Goal: Task Accomplishment & Management: Use online tool/utility

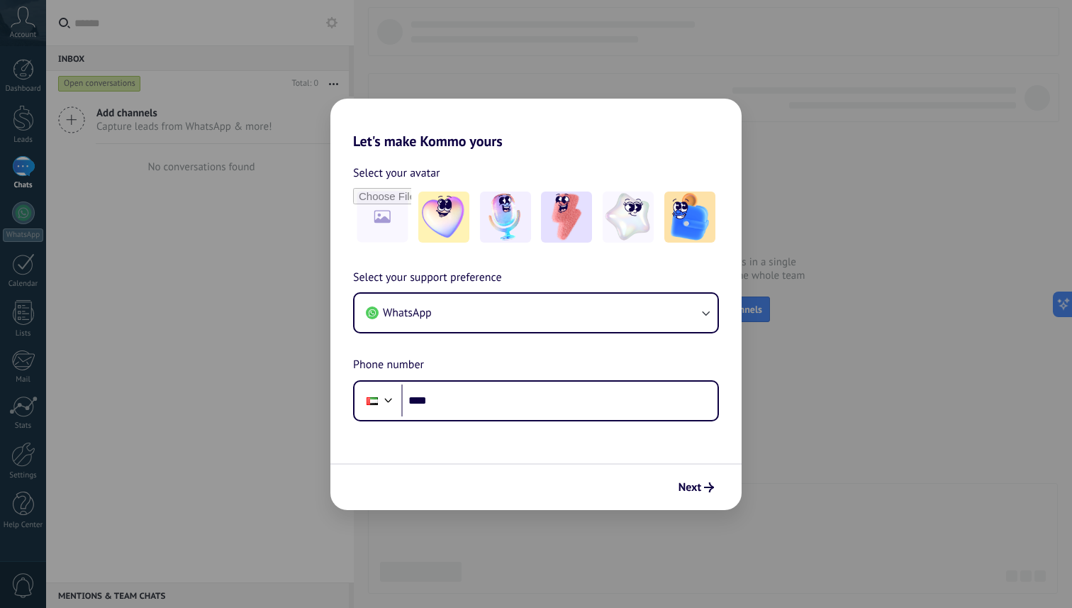
click at [447, 87] on div "Let's make Kommo yours Select your avatar Select your support preference WhatsA…" at bounding box center [536, 304] width 1072 height 608
click at [576, 345] on div "Select your support preference WhatsApp Phone number Phone ****" at bounding box center [535, 345] width 411 height 152
click at [576, 318] on button "WhatsApp" at bounding box center [535, 312] width 363 height 38
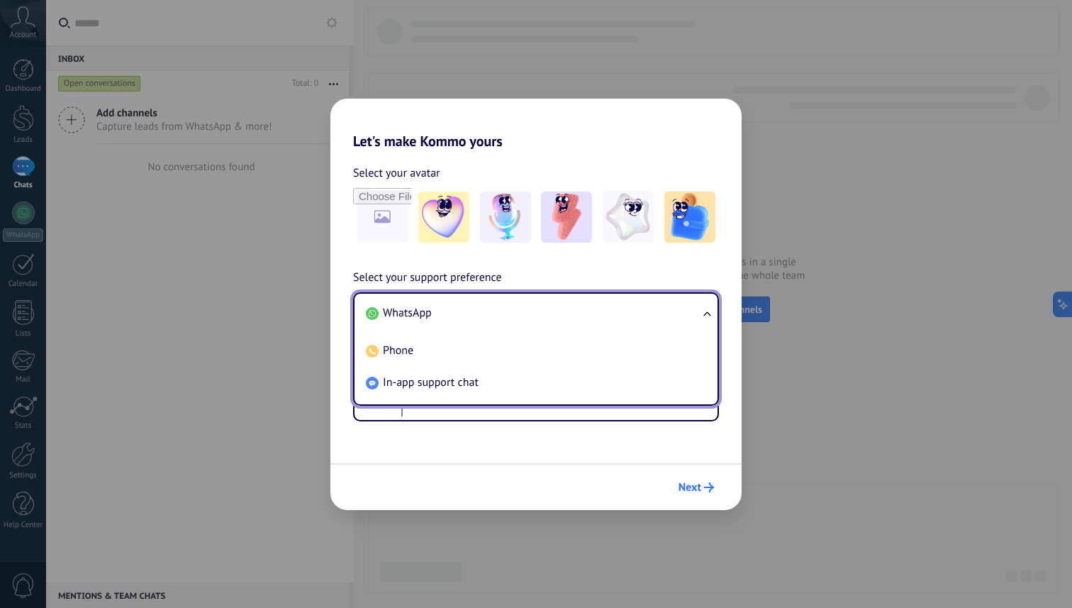
click at [678, 491] on span "Next" at bounding box center [689, 487] width 23 height 10
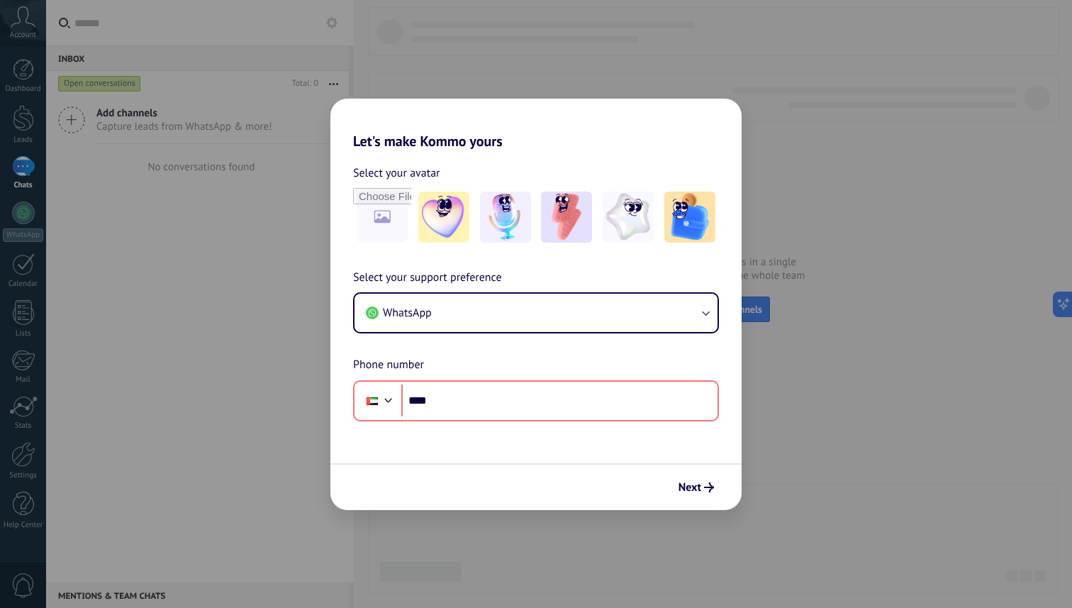
click at [135, 9] on div "Let's make Kommo yours Select your avatar Select your support preference WhatsA…" at bounding box center [536, 304] width 1072 height 608
click at [617, 305] on button "WhatsApp" at bounding box center [535, 312] width 363 height 38
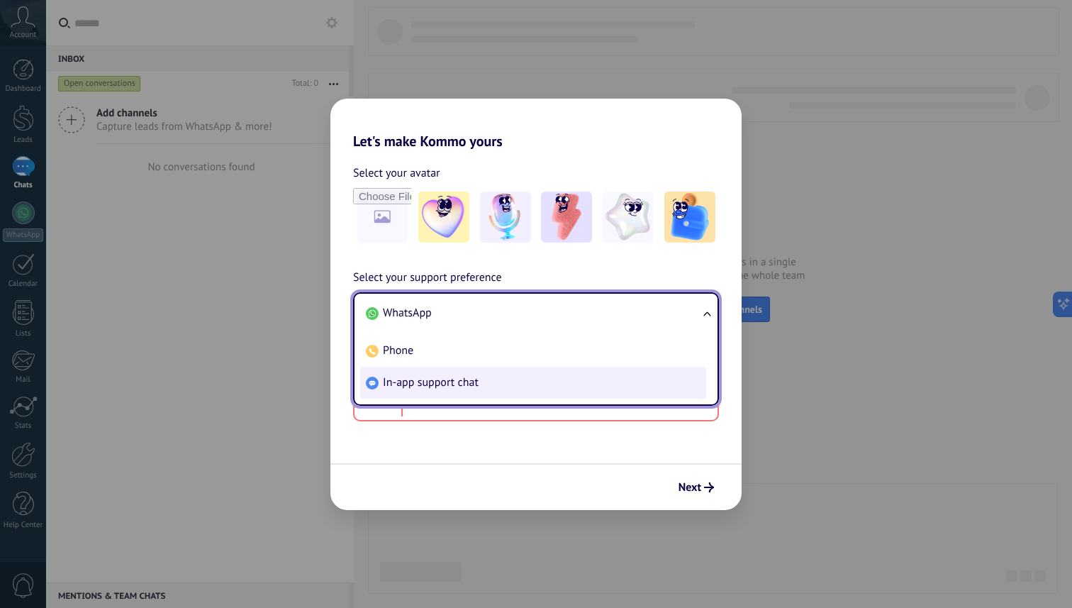
click at [509, 369] on li "In-app support chat" at bounding box center [533, 383] width 346 height 32
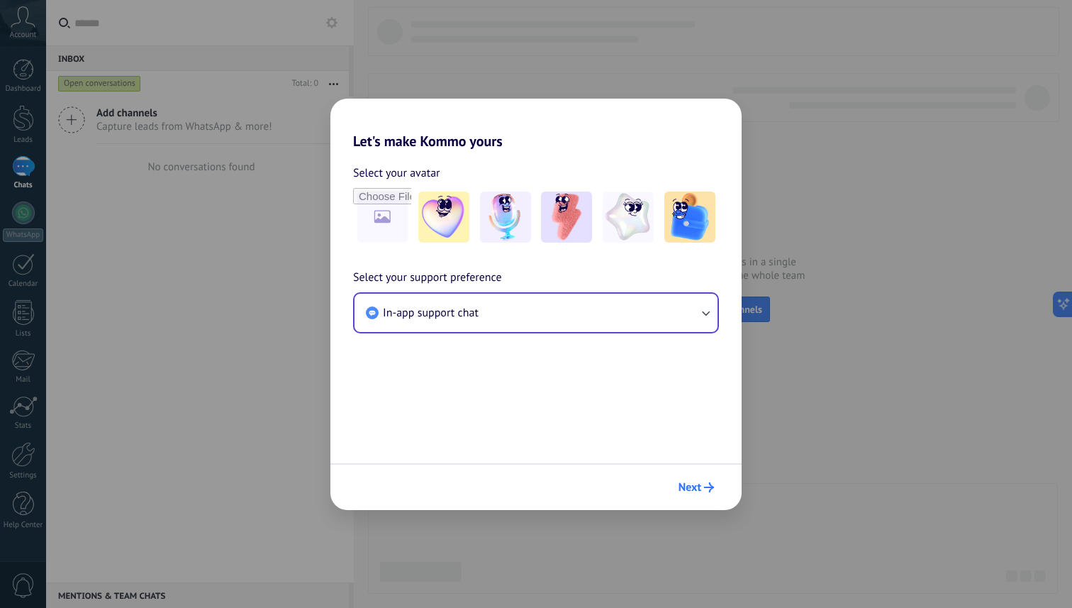
click at [701, 476] on button "Next" at bounding box center [696, 487] width 48 height 24
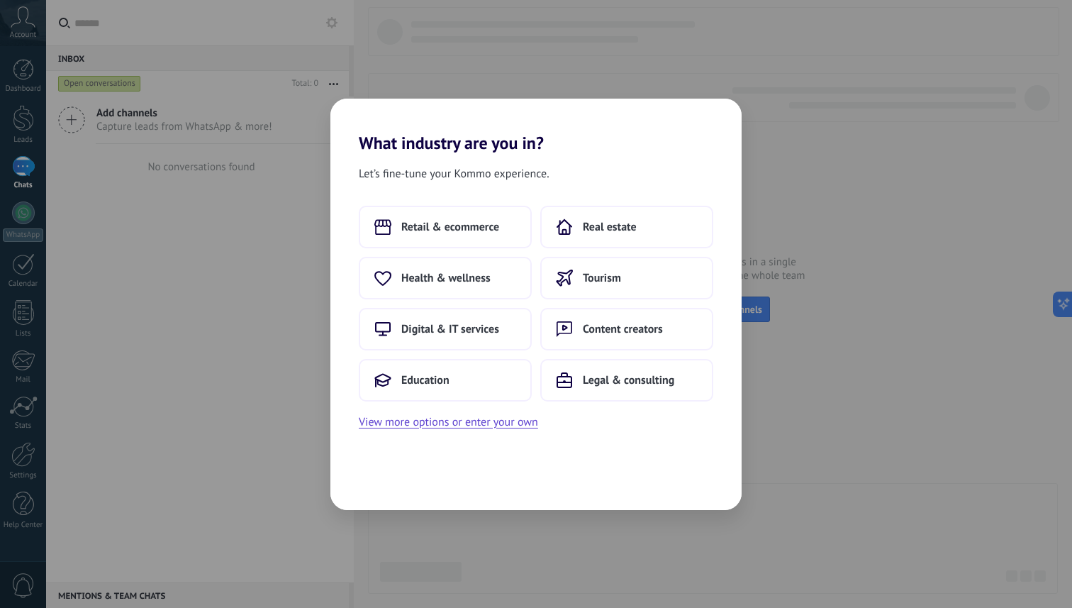
click at [701, 476] on div "Let’s fine-tune your Kommo experience. Retail & ecommerce Real estate Health & …" at bounding box center [535, 331] width 411 height 357
click at [518, 423] on button "View more options or enter your own" at bounding box center [448, 422] width 179 height 18
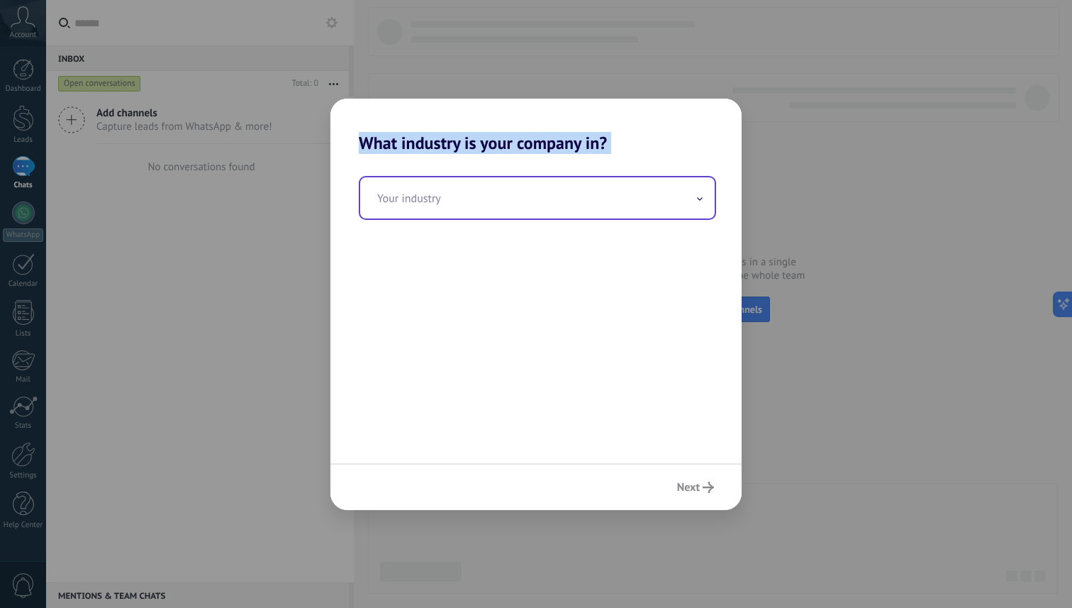
click at [606, 189] on input "text" at bounding box center [537, 197] width 354 height 41
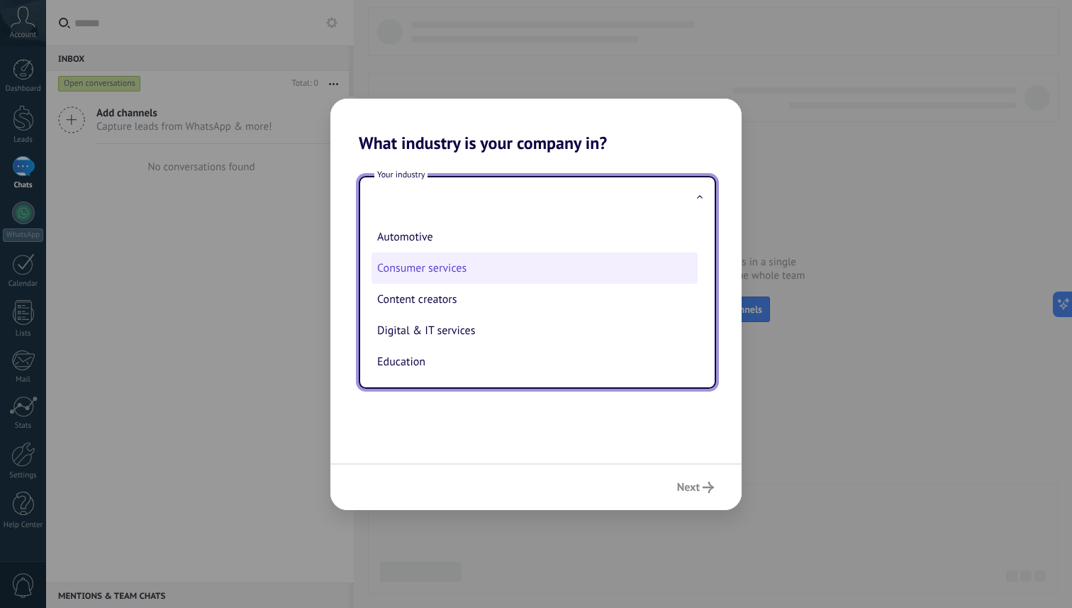
click at [504, 258] on li "Consumer services" at bounding box center [534, 267] width 326 height 31
type input "**********"
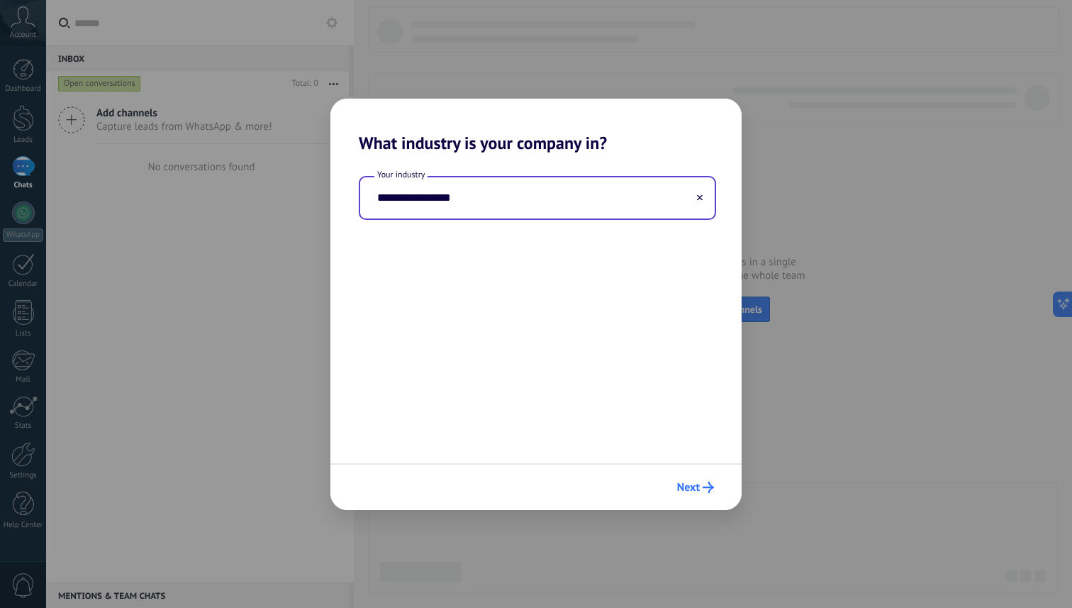
click at [685, 489] on span "Next" at bounding box center [688, 487] width 23 height 10
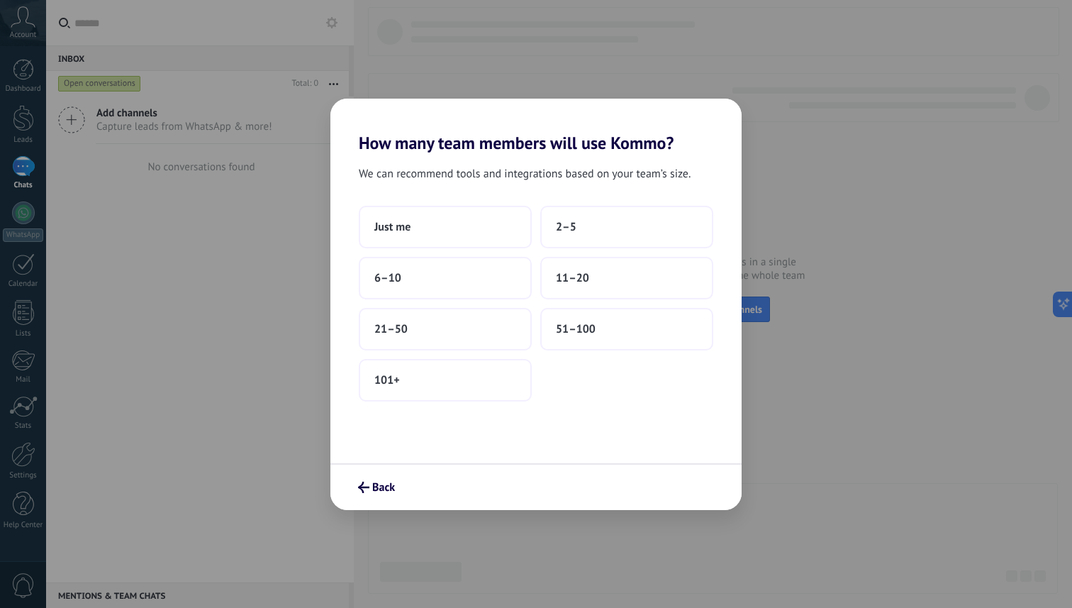
click at [685, 489] on div "Back" at bounding box center [535, 486] width 411 height 47
click at [578, 235] on button "2–5" at bounding box center [626, 227] width 173 height 43
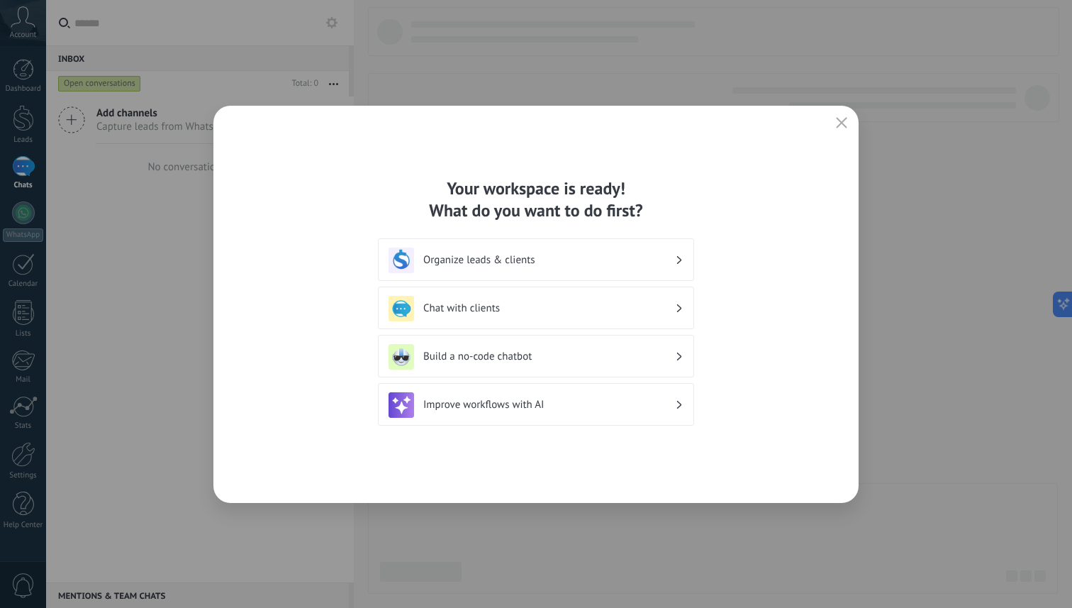
click at [599, 306] on h3 "Chat with clients" at bounding box center [549, 307] width 252 height 13
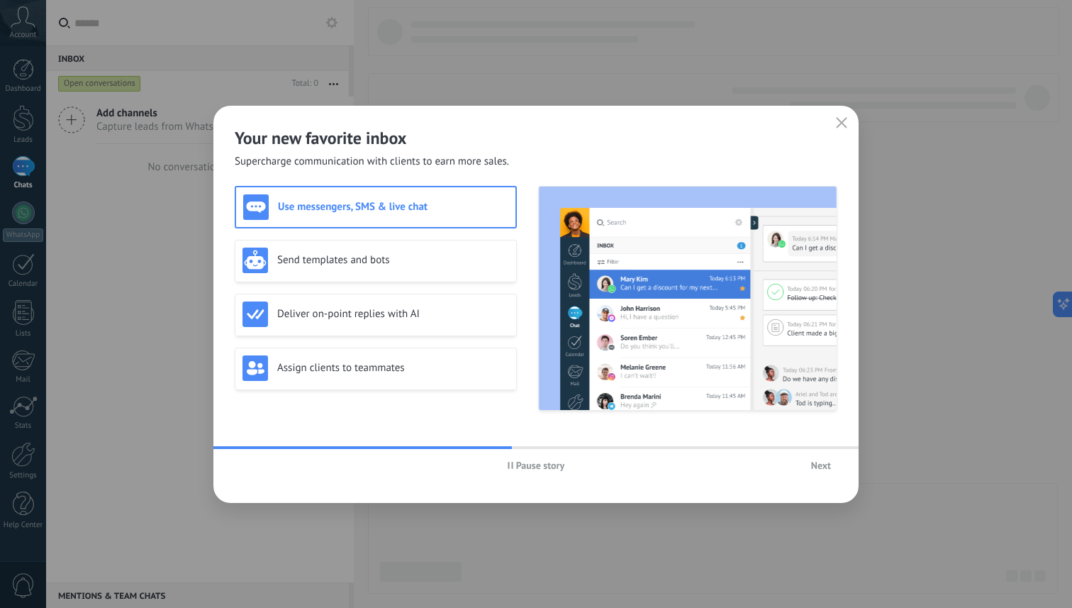
click at [813, 466] on span "Next" at bounding box center [821, 465] width 20 height 10
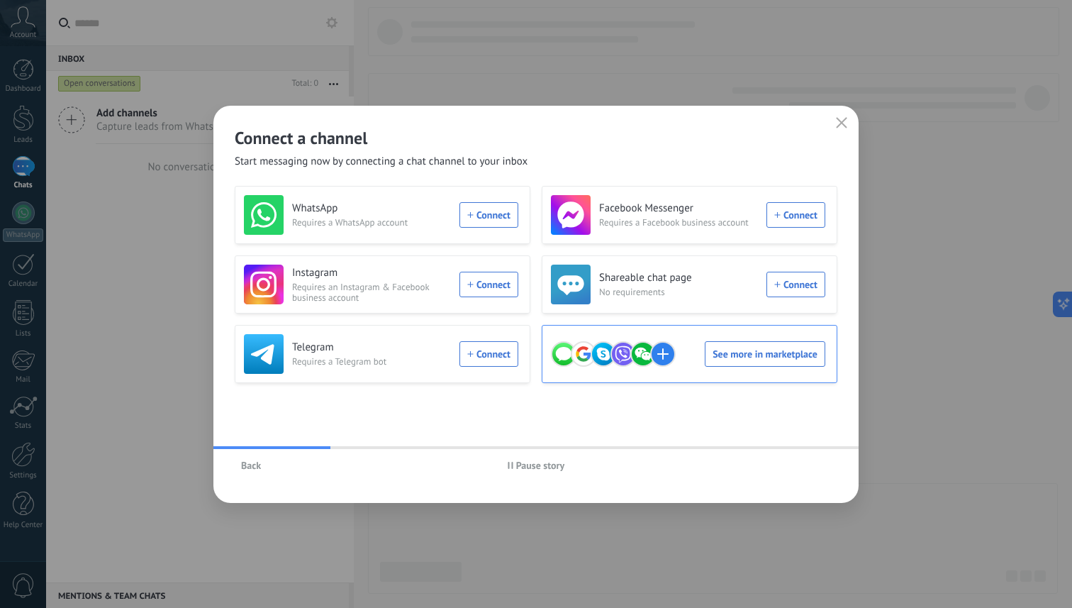
click at [776, 358] on div "See more in marketplace" at bounding box center [688, 354] width 274 height 40
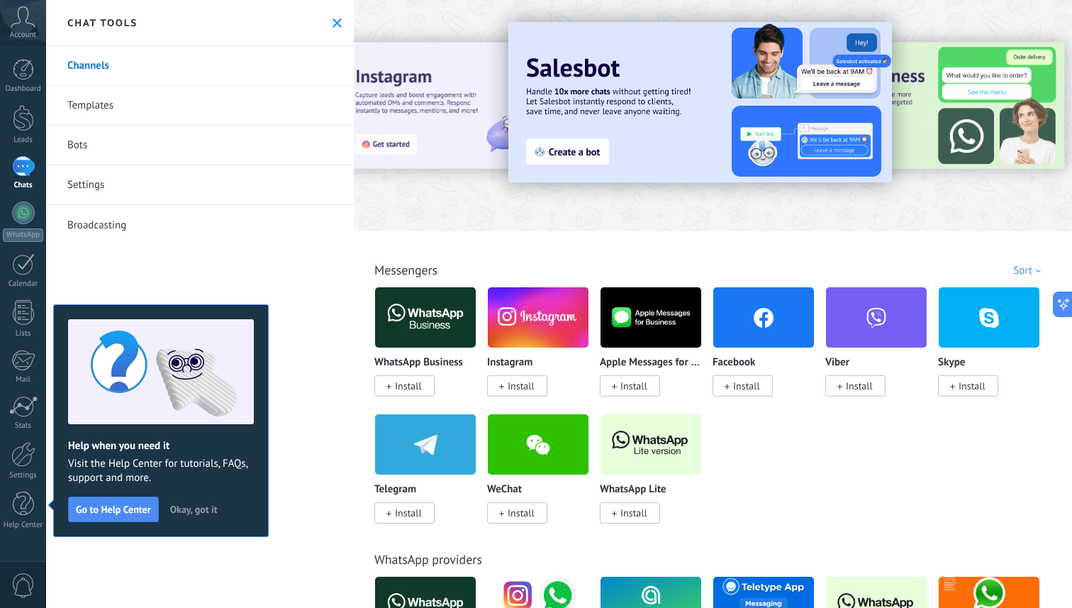
click at [141, 147] on link "Bots" at bounding box center [200, 145] width 308 height 40
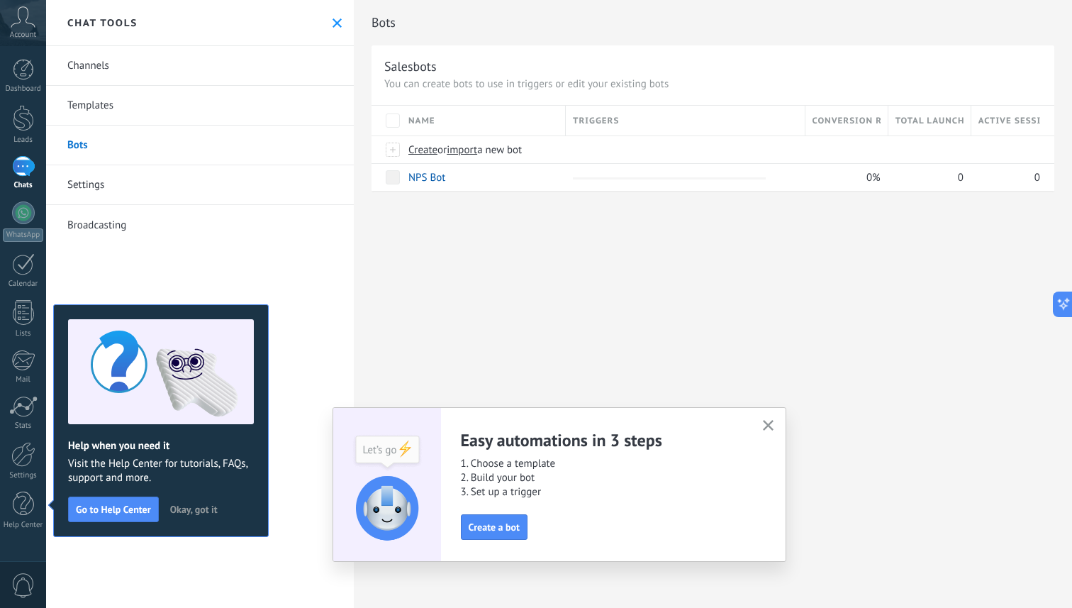
click at [765, 429] on icon "button" at bounding box center [768, 425] width 11 height 11
